Goal: Information Seeking & Learning: Learn about a topic

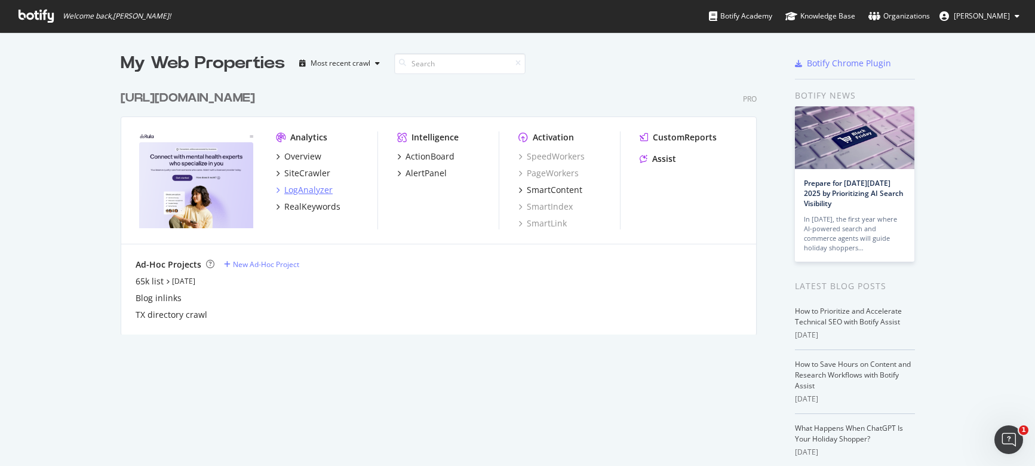
click at [311, 190] on div "LogAnalyzer" at bounding box center [308, 190] width 48 height 12
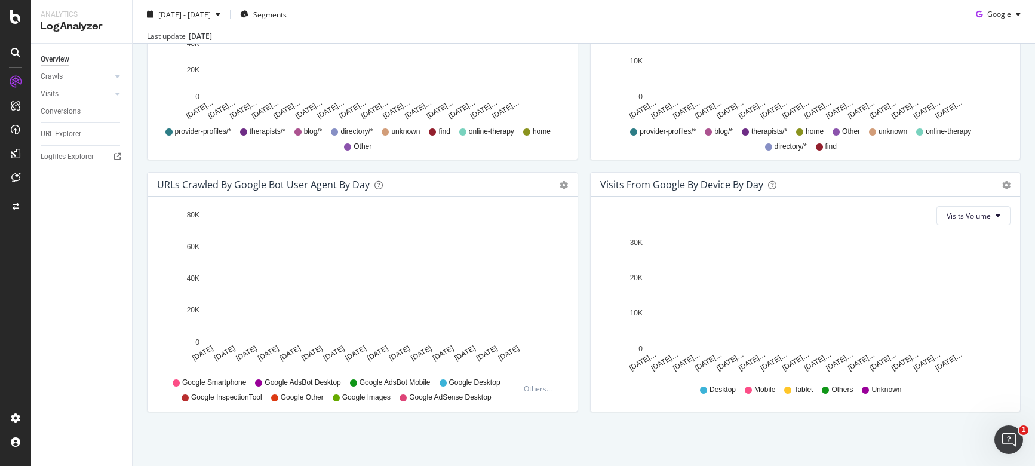
scroll to position [527, 0]
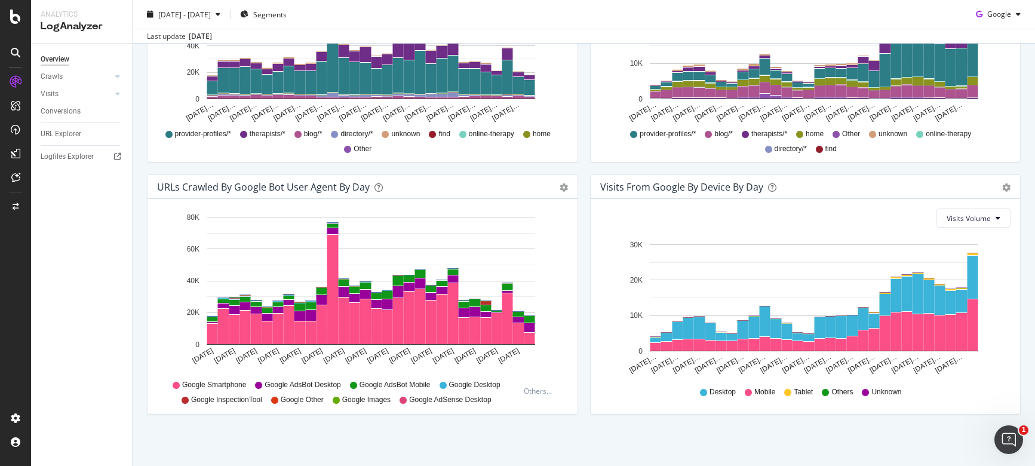
click at [584, 319] on div "Visits From Google By Device By Day Timeline (by Value) Timeline (by Percentage…" at bounding box center [805, 300] width 443 height 252
click at [692, 405] on div "Desktop Mobile Tablet Others Unknown" at bounding box center [805, 392] width 399 height 27
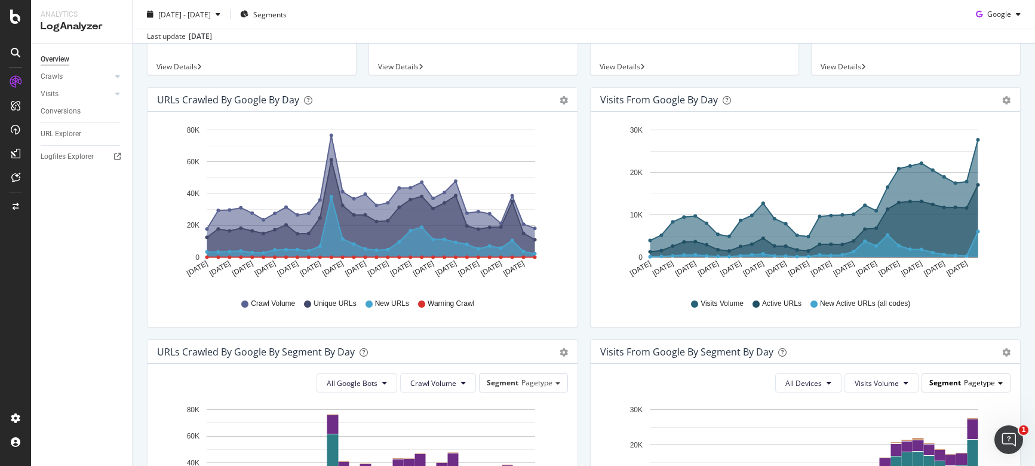
scroll to position [112, 0]
